Goal: Complete application form

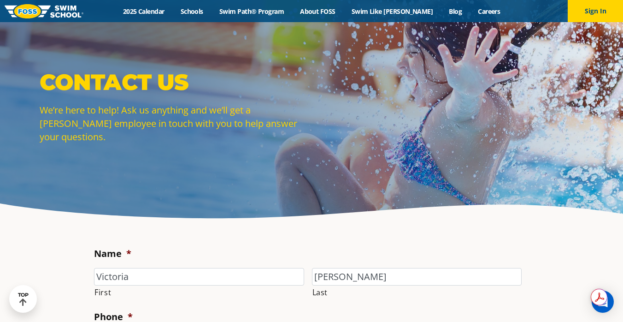
select select "VAD"
select select "Speak with a manager"
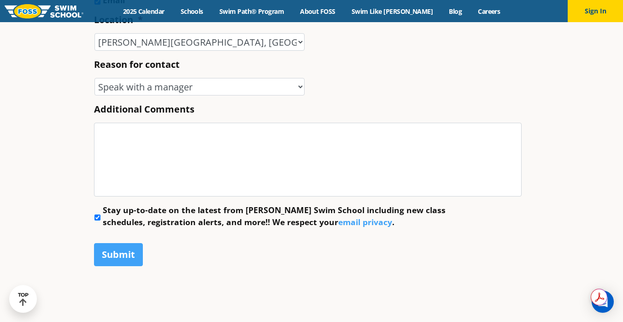
click at [132, 172] on textarea "Additional Comments" at bounding box center [307, 160] width 427 height 74
drag, startPoint x: 222, startPoint y: 173, endPoint x: 98, endPoint y: 173, distance: 124.4
click at [98, 173] on textarea "To Whom It May Concern," at bounding box center [307, 160] width 427 height 74
type textarea "To Whom It May Concern,"
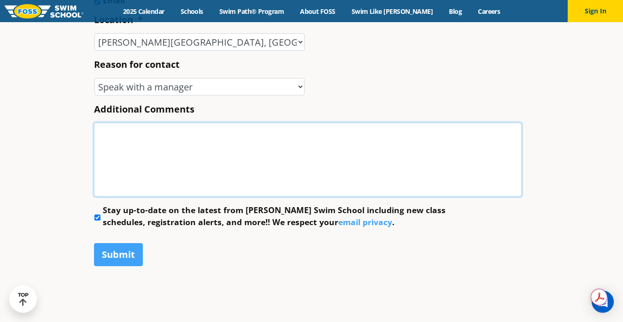
paste textarea "To Whom It May Concern, I am writing to request a refund for my daughter, [PERS…"
click at [170, 196] on textarea "To Whom It May Concern, I am writing to request a refund for my daughter, [PERS…" at bounding box center [307, 160] width 427 height 74
click at [100, 196] on textarea "To Whom It May Concern, I am writing to request a refund for my daughter, [PERS…" at bounding box center [307, 160] width 427 height 74
click at [122, 196] on textarea "To Whom It May Concern, I am writing to request a refund for my daughter, [PERS…" at bounding box center [307, 160] width 427 height 74
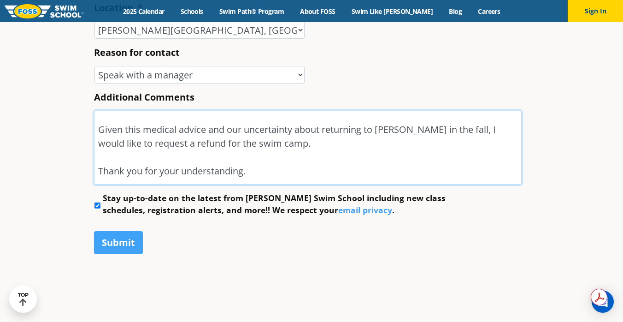
scroll to position [174, 0]
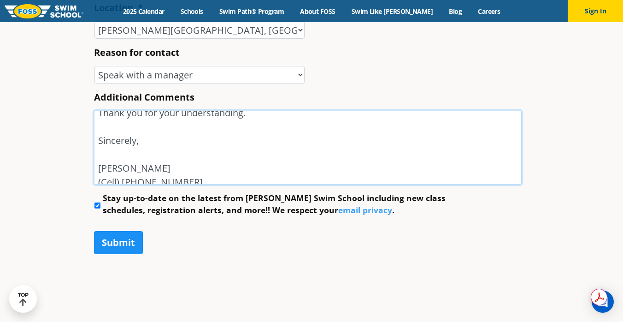
type textarea "To Whom It May Concern, I am writing to request a refund for my daughter, [PERS…"
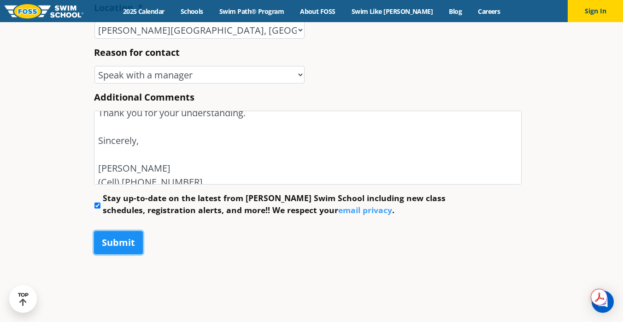
click at [114, 254] on input "Submit" at bounding box center [118, 242] width 49 height 23
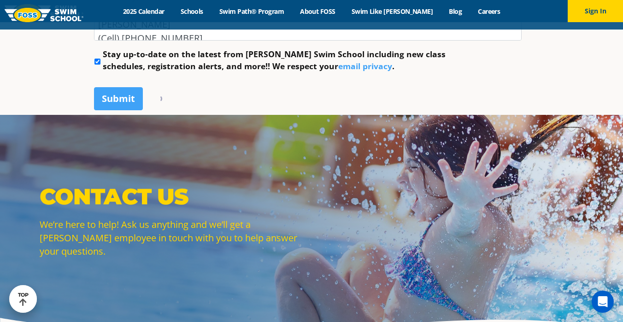
scroll to position [618, 0]
